Goal: Information Seeking & Learning: Learn about a topic

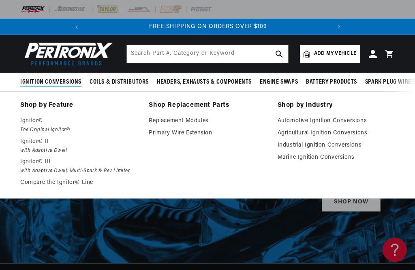
click at [32, 139] on p "Ignitor© II" at bounding box center [78, 142] width 117 height 10
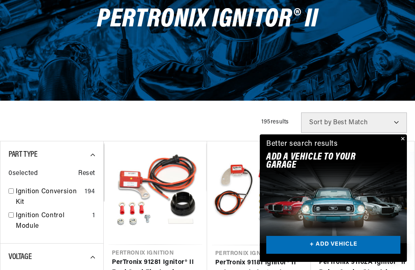
click at [325, 254] on link "+ ADD VEHICLE" at bounding box center [333, 245] width 134 height 18
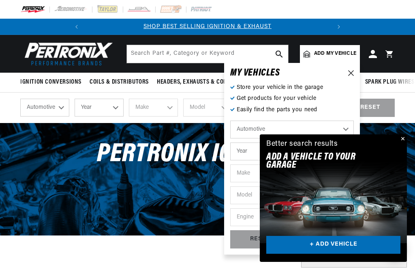
click at [402, 144] on button "Close" at bounding box center [402, 139] width 10 height 10
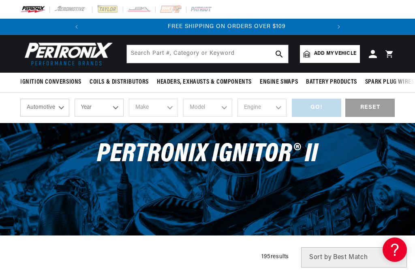
scroll to position [0, 246]
click at [107, 105] on select "Year 2026 2025 2024 2023 2022 2021 2020 2019 2018 2017 2016 2015 2014 2013 2012…" at bounding box center [99, 108] width 49 height 18
select select "2000"
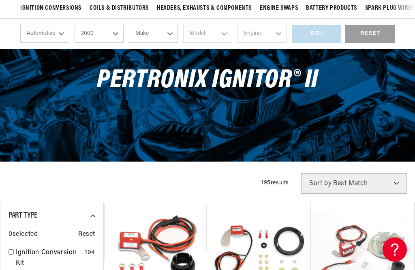
scroll to position [82, 0]
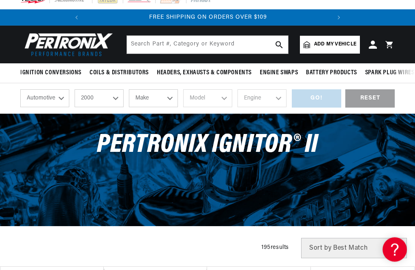
click at [114, 99] on select "2026 2025 2024 2023 2022 2021 2020 2019 2018 2017 2016 2015 2014 2013 2012 2011…" at bounding box center [99, 99] width 49 height 18
select select "1971"
click at [165, 101] on select "Make Alfa Romeo American Motors Aston Martin Audi Austin Avanti BMW Buick Cadil…" at bounding box center [153, 98] width 49 height 18
select select "Dodge"
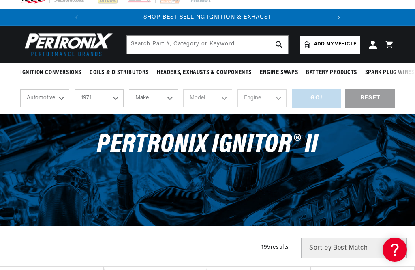
select select "Dodge"
click at [224, 97] on select "Model B100 Van B200 Van B300 Van Challenger Charger Coronet D100 Pickup D200 Pi…" at bounding box center [207, 98] width 49 height 18
select select "D100-Pickup"
click at [228, 152] on span "PerTronix Ignitor® II" at bounding box center [207, 145] width 221 height 26
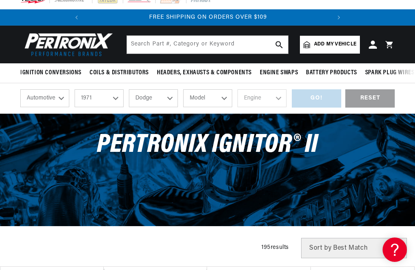
select select "D100-Pickup"
click at [275, 100] on select "Engine 198cid / 3.2L 225cid / 3.7L 318cid / 5.2L 360cid / 5.9L 383cid / 6.3L 40…" at bounding box center [262, 98] width 49 height 18
select select "225cid-3.7L"
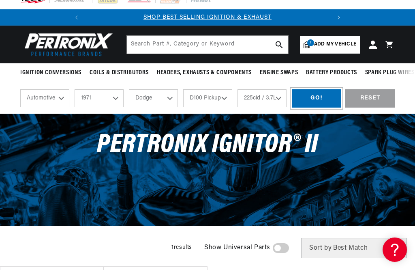
click at [322, 101] on div "GO!" at bounding box center [316, 98] width 49 height 18
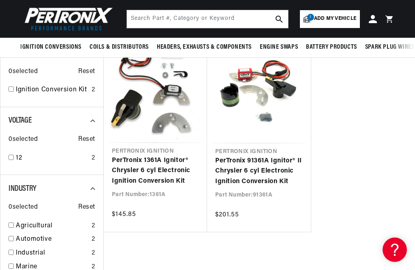
click at [157, 162] on link "PerTronix 1361A Ignitor® Chrysler 6 cyl Electronic Ignition Conversion Kit" at bounding box center [155, 170] width 87 height 31
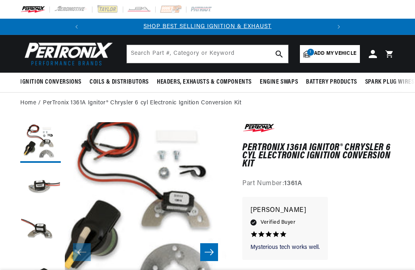
scroll to position [232, 0]
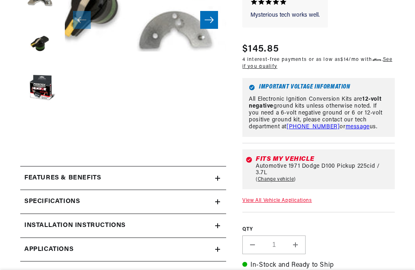
click at [106, 173] on div "Features & Benefits" at bounding box center [117, 178] width 195 height 11
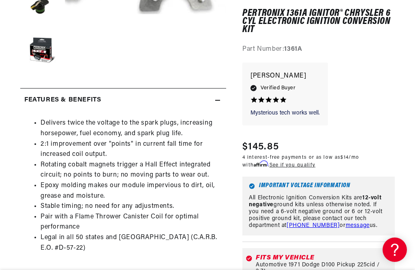
scroll to position [0, 0]
copy h1 "PerTronix 1361A"
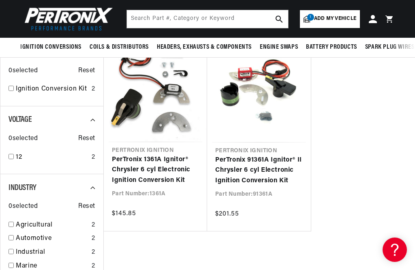
scroll to position [114, 0]
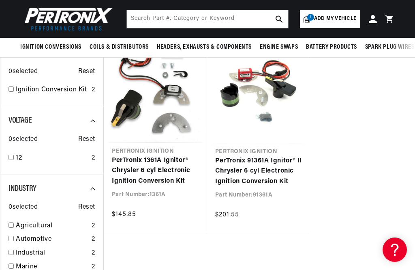
click at [253, 162] on link "PerTronix 91361A Ignitor® II Chrysler 6 cyl Electronic Ignition Conversion Kit" at bounding box center [259, 171] width 88 height 31
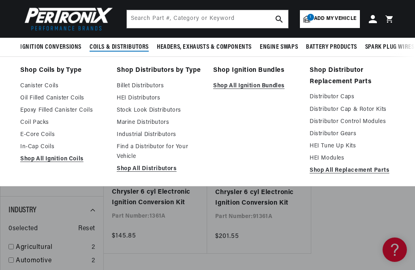
scroll to position [0, 246]
click at [58, 162] on link "Shop All Ignition Coils" at bounding box center [62, 159] width 85 height 10
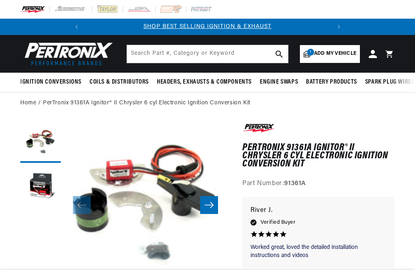
scroll to position [83, 0]
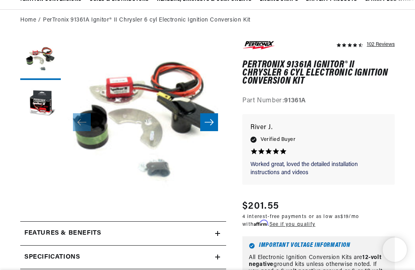
click at [286, 62] on h1 "PerTronix 91361A Ignitor® II Chrysler 6 cyl Electronic Ignition Conversion Kit" at bounding box center [318, 73] width 152 height 25
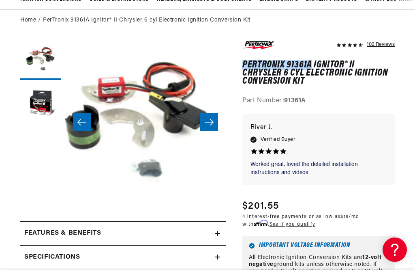
scroll to position [0, 246]
click at [85, 235] on h2 "Features & Benefits" at bounding box center [62, 233] width 77 height 11
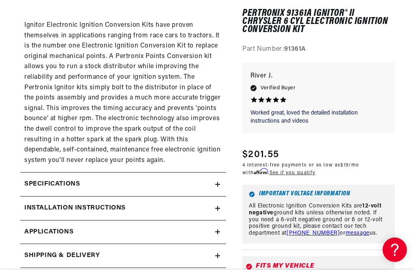
click at [214, 203] on div "Installation instructions" at bounding box center [117, 208] width 195 height 11
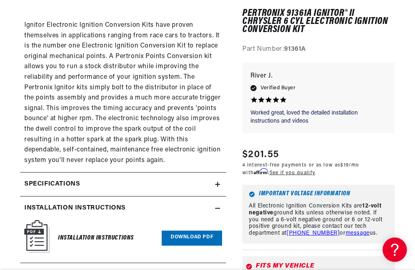
click at [103, 116] on p "Ignitor Electronic Ignition Conversion Kits have proven themselves in applicati…" at bounding box center [123, 92] width 198 height 145
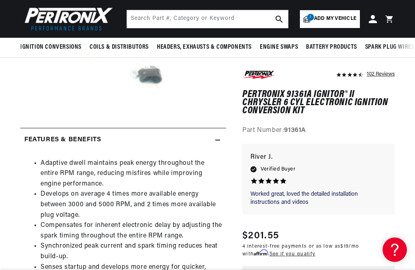
scroll to position [0, 0]
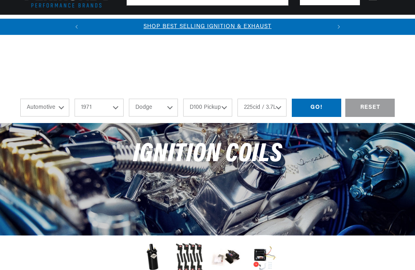
select select "1971"
select select "Dodge"
select select "D100-Pickup"
select select "225cid-3.7L"
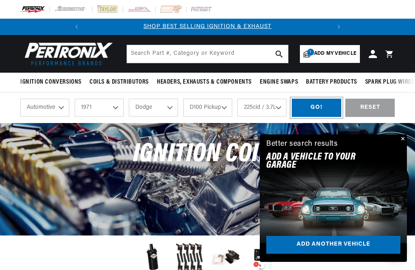
click at [312, 109] on div "GO!" at bounding box center [316, 108] width 49 height 18
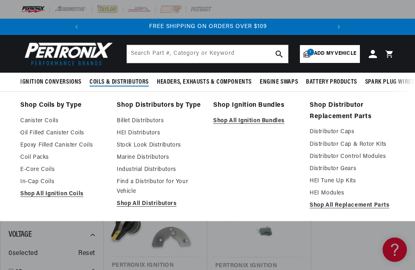
click at [48, 119] on link "Canister Coils" at bounding box center [62, 121] width 85 height 10
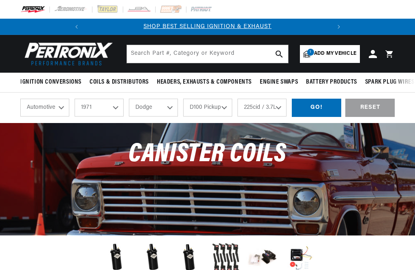
select select "1971"
select select "Dodge"
select select "D100-Pickup"
select select "225cid-3.7L"
checkbox input "true"
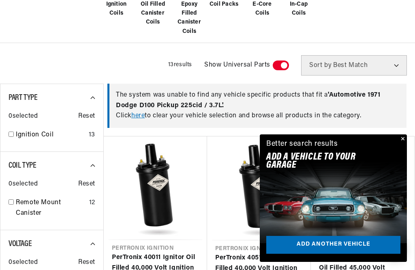
click at [405, 144] on button "Close" at bounding box center [402, 139] width 10 height 10
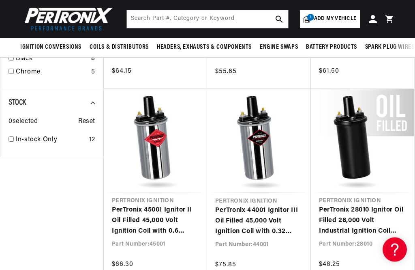
scroll to position [919, 0]
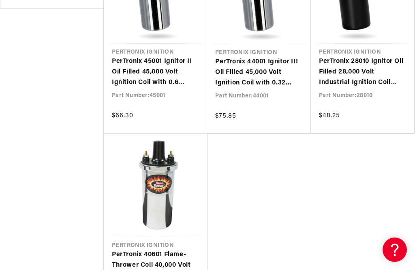
scroll to position [0, 246]
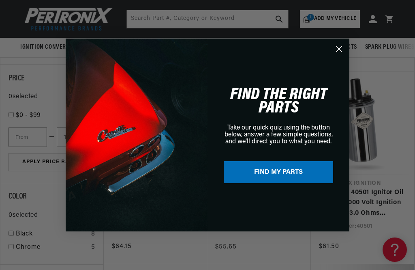
scroll to position [0, 0]
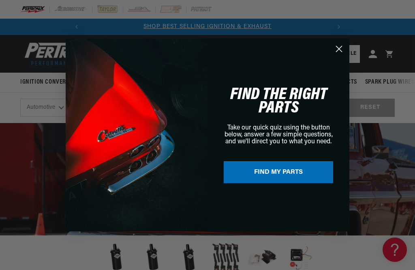
click at [338, 51] on circle "Close dialog" at bounding box center [338, 48] width 13 height 13
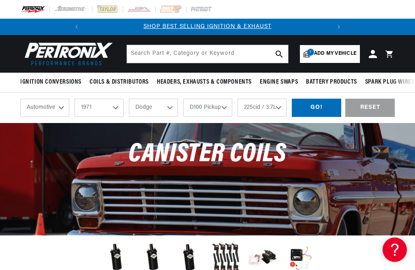
click at [342, 50] on span "Add my vehicle" at bounding box center [335, 54] width 42 height 8
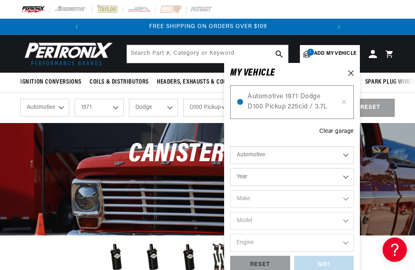
click at [330, 9] on div at bounding box center [207, 9] width 415 height 19
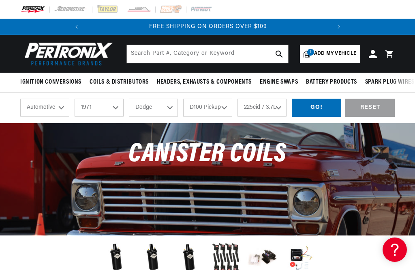
click at [58, 81] on span "Ignition Conversions" at bounding box center [50, 82] width 61 height 9
click at [324, 105] on div "GO!" at bounding box center [316, 108] width 49 height 18
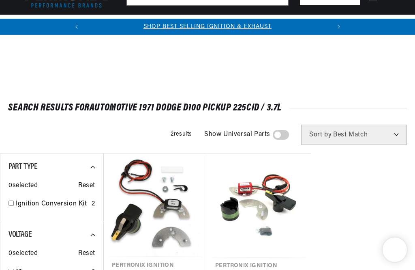
scroll to position [128, 0]
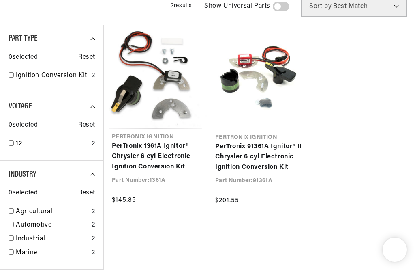
click at [151, 152] on link "PerTronix 1361A Ignitor® Chrysler 6 cyl Electronic Ignition Conversion Kit" at bounding box center [155, 156] width 87 height 31
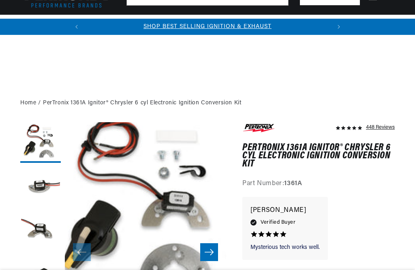
scroll to position [334, 0]
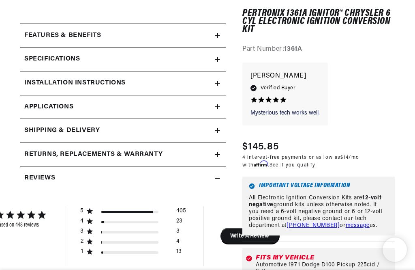
click at [65, 62] on h2 "Specifications" at bounding box center [52, 59] width 56 height 11
click at [221, 57] on summary "Specifications" at bounding box center [123, 59] width 206 height 24
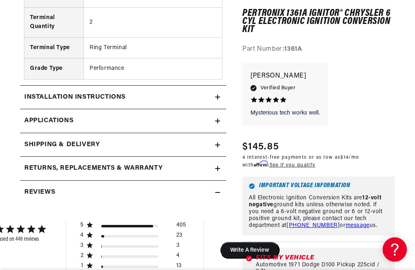
scroll to position [658, 0]
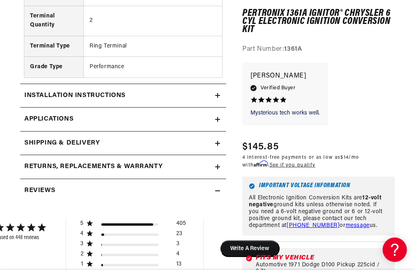
click at [220, 94] on icon at bounding box center [217, 95] width 5 height 5
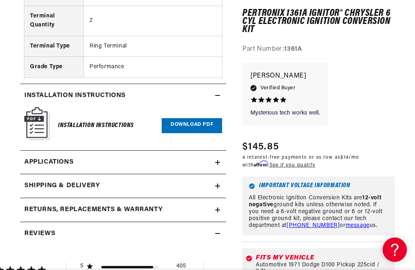
click at [193, 118] on link "Download PDF" at bounding box center [192, 125] width 60 height 15
